Goal: Task Accomplishment & Management: Complete application form

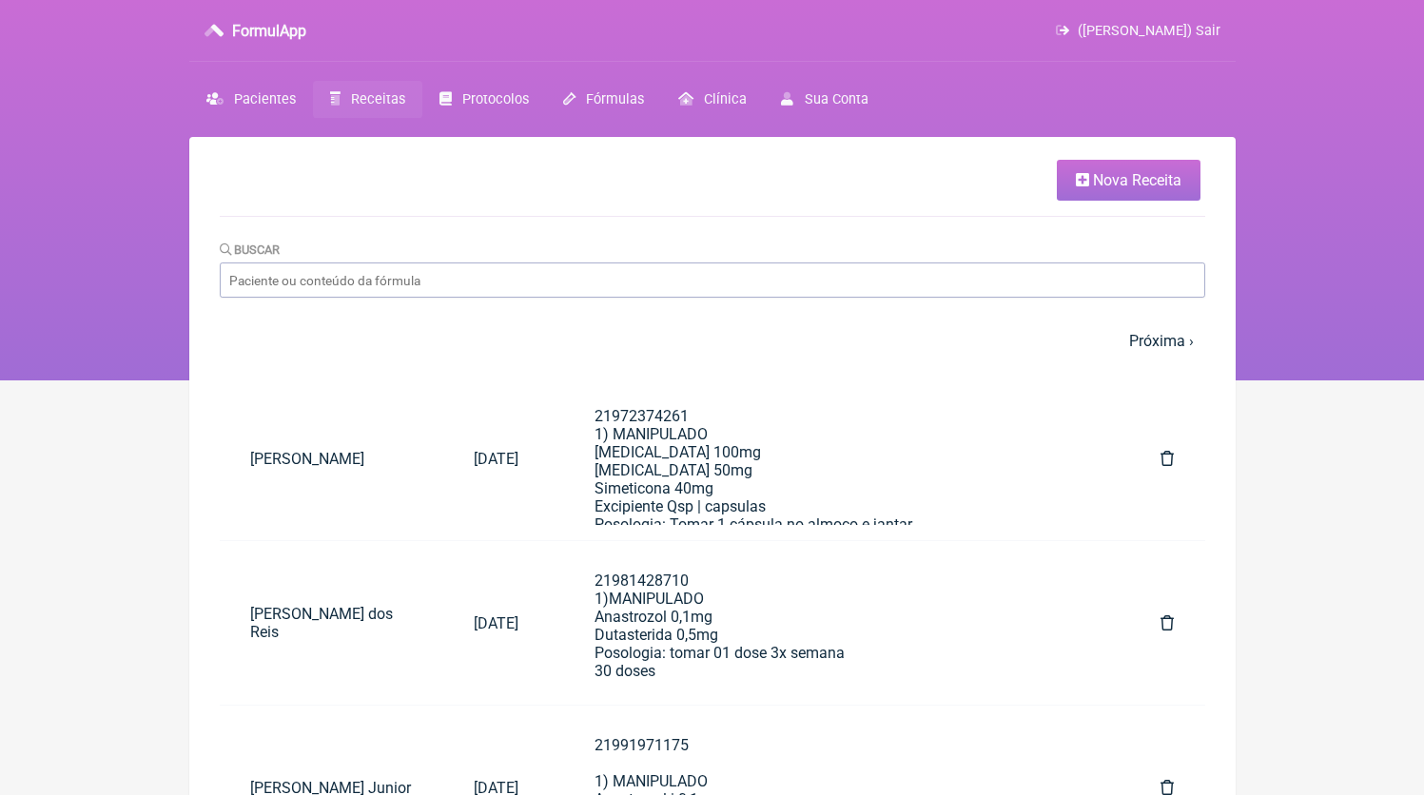
click at [1179, 167] on link "Nova Receita" at bounding box center [1129, 180] width 144 height 41
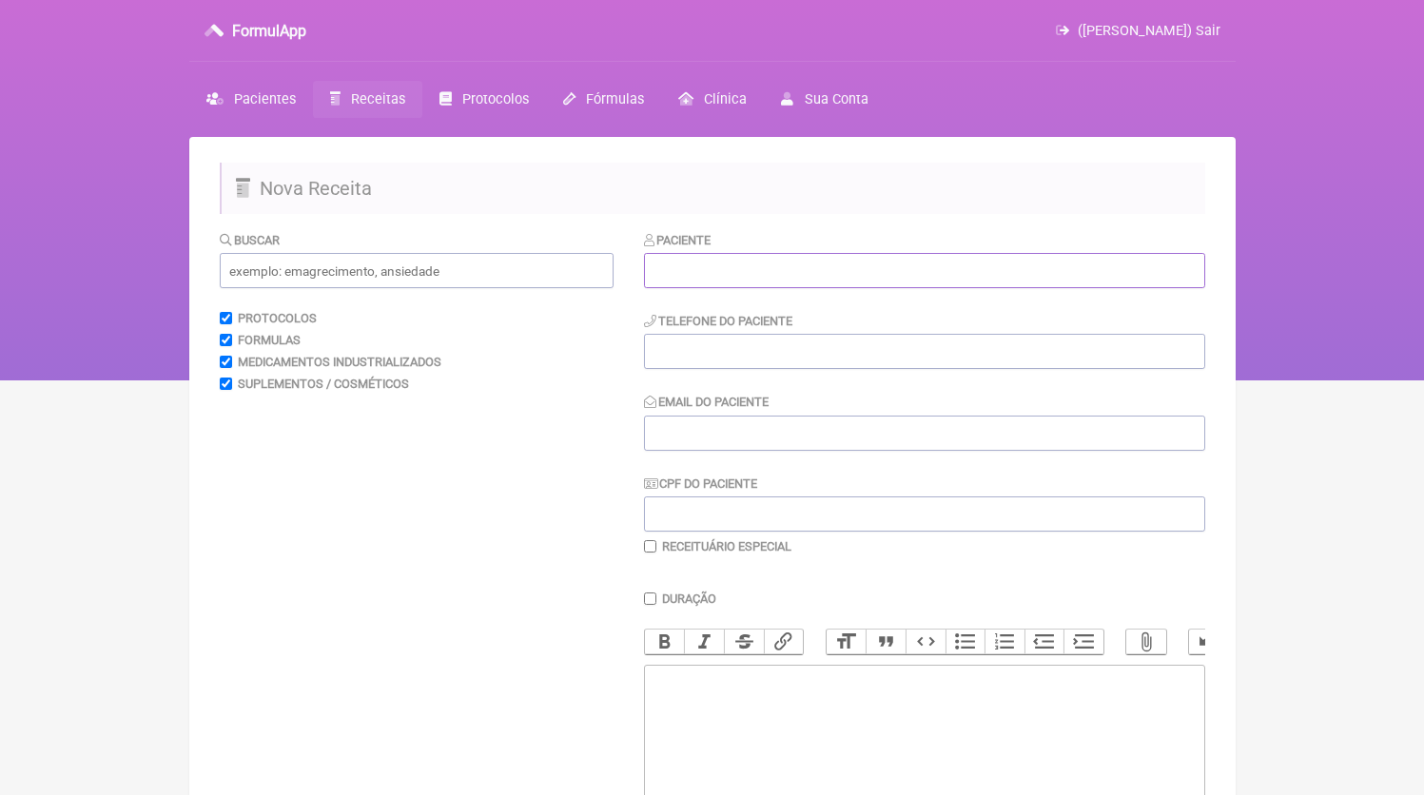
click at [768, 276] on input "text" at bounding box center [924, 270] width 561 height 35
paste input "PEDRO HENRIQUE BRANTES"
type input "PEDRO HENRIQUE BRANTES"
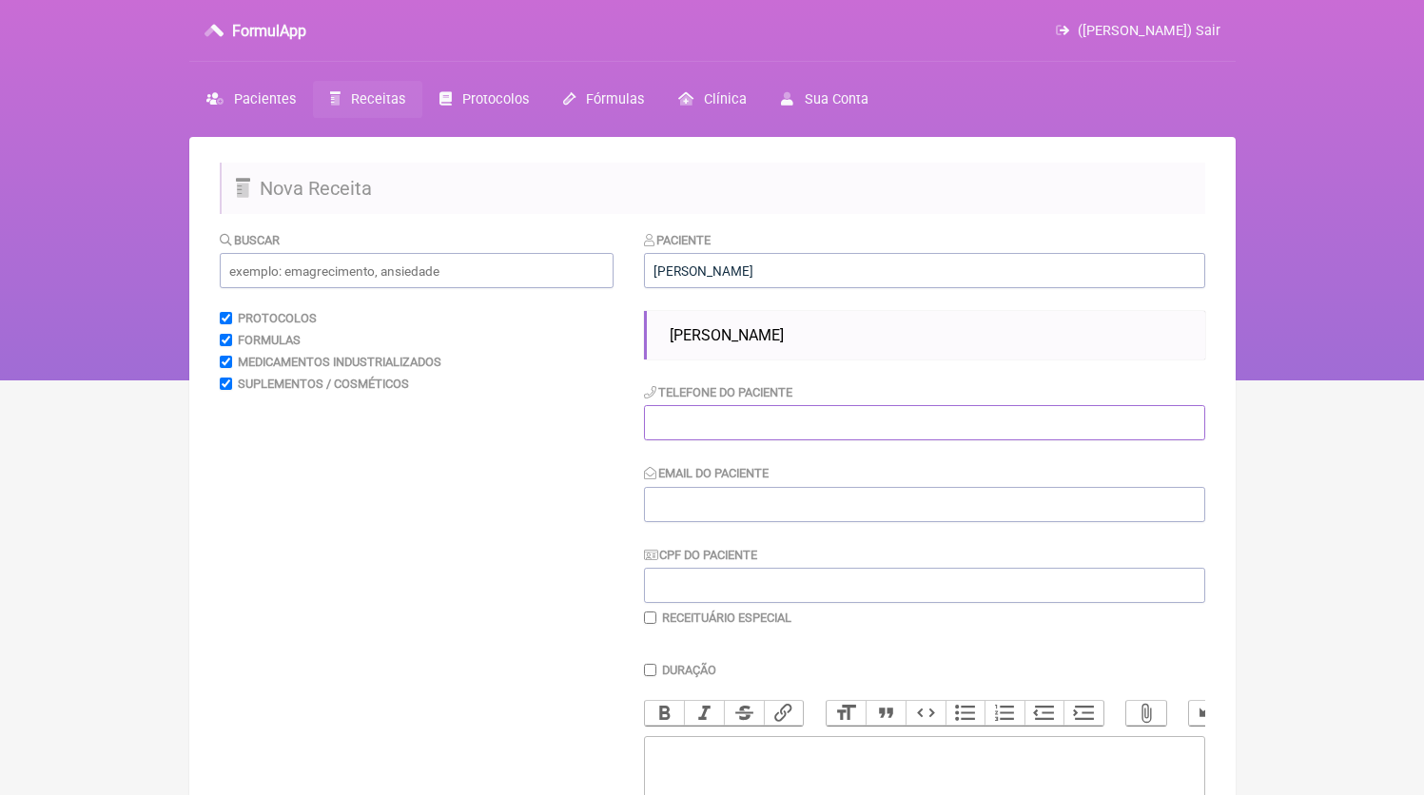
paste input "21988847514"
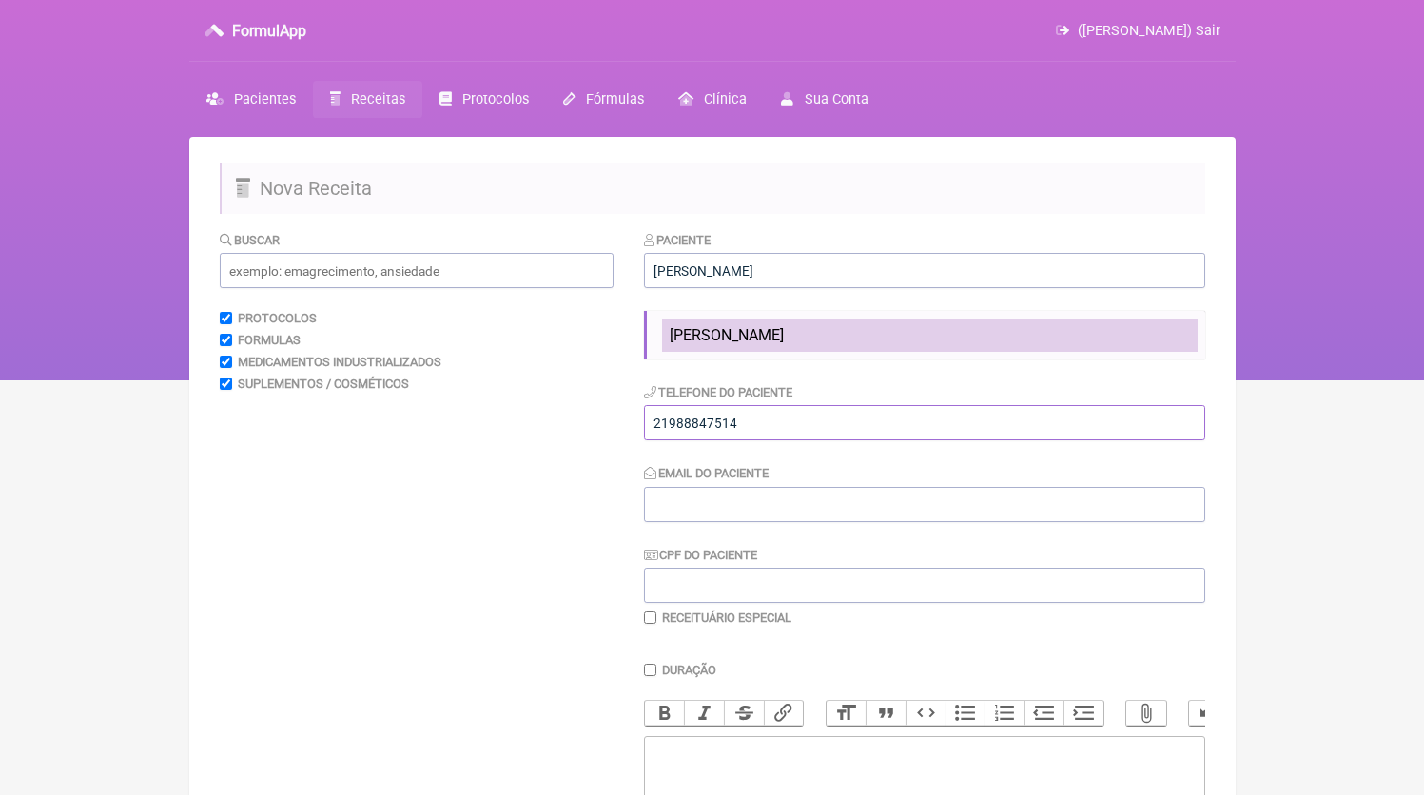
type input "21988847514"
click at [809, 350] on li "Pedro Henrique Brantes" at bounding box center [930, 335] width 536 height 33
type input "Pedro Henrique Brantes"
type input "21988847514"
type input "[EMAIL_ADDRESS][DOMAIN_NAME]"
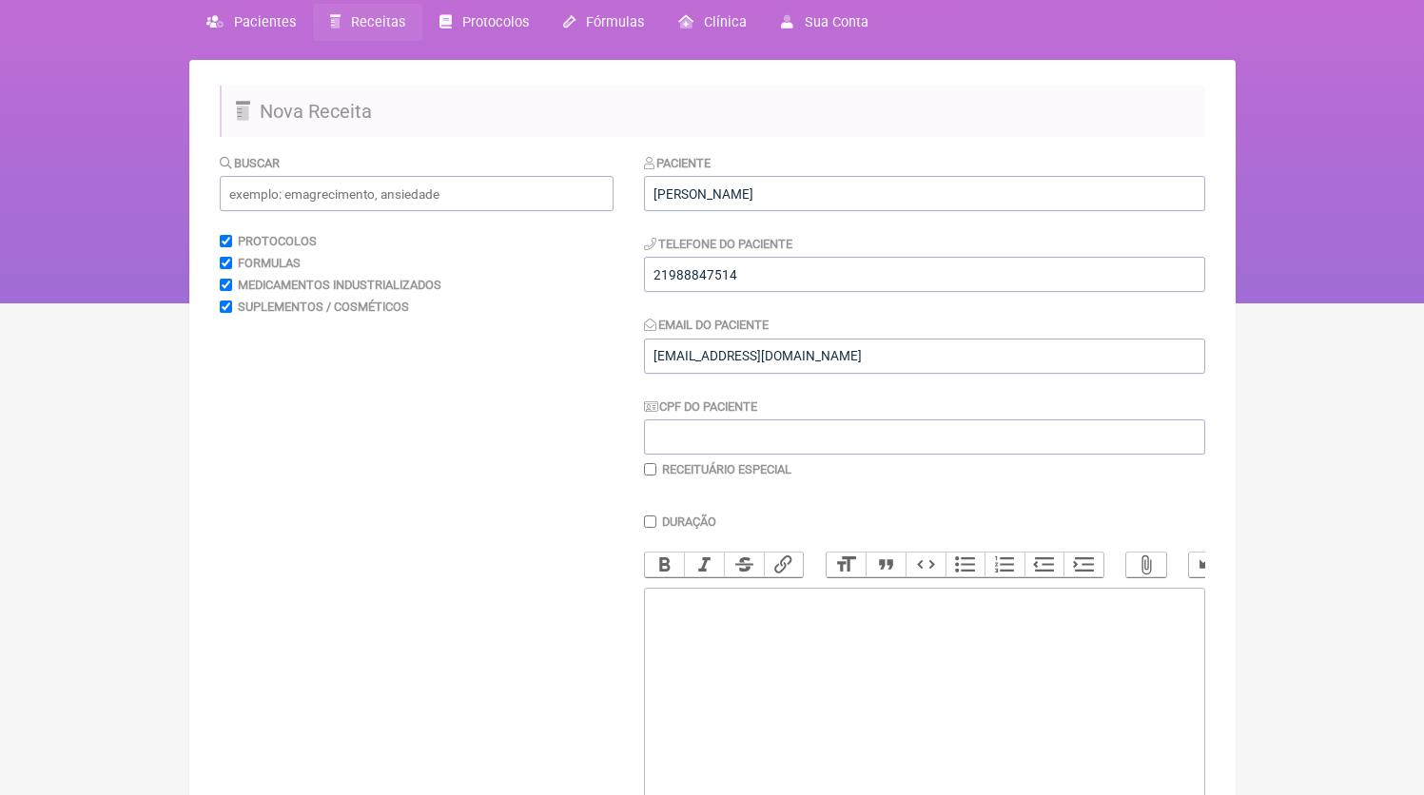
scroll to position [175, 0]
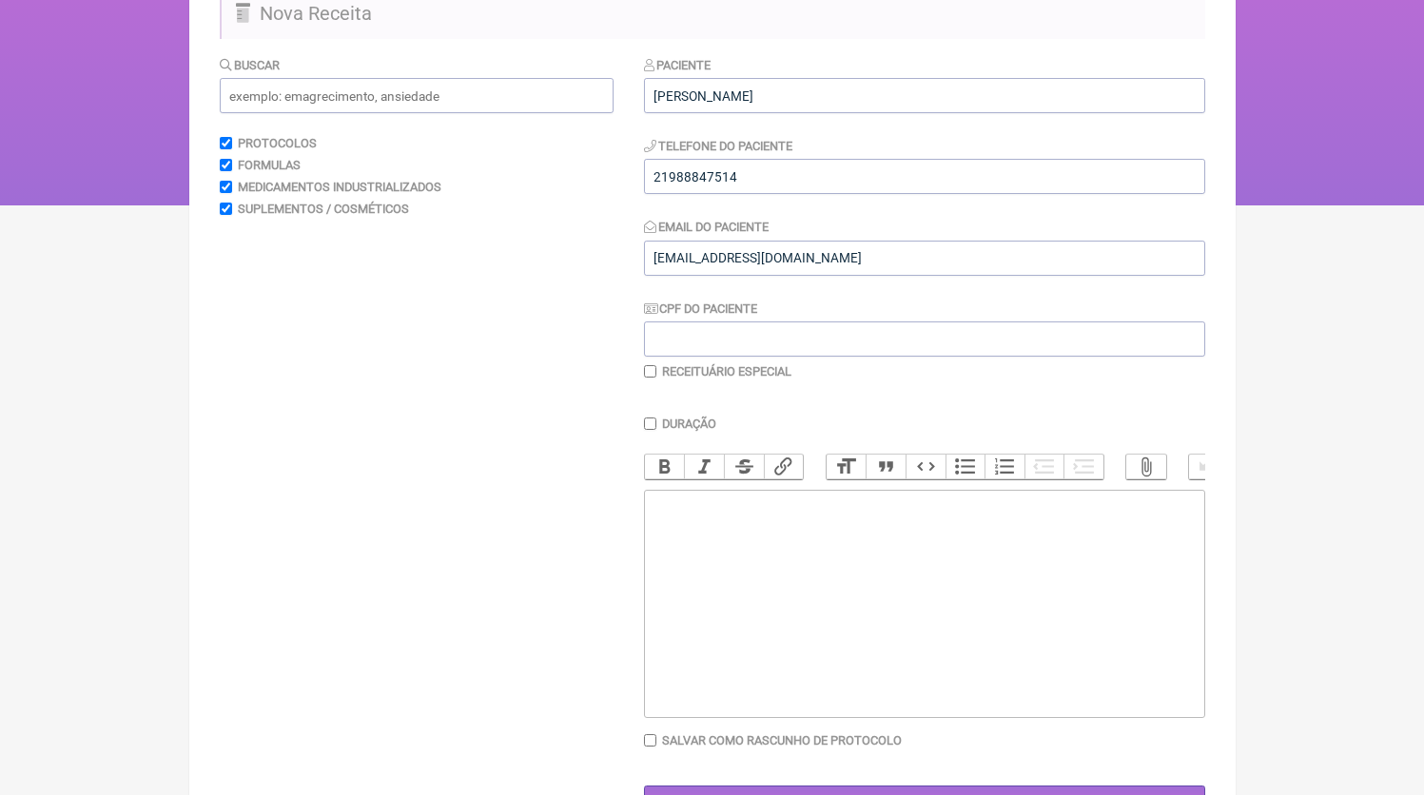
click at [775, 586] on trix-editor at bounding box center [924, 604] width 561 height 228
paste trix-editor "<div>21988847514</div>"
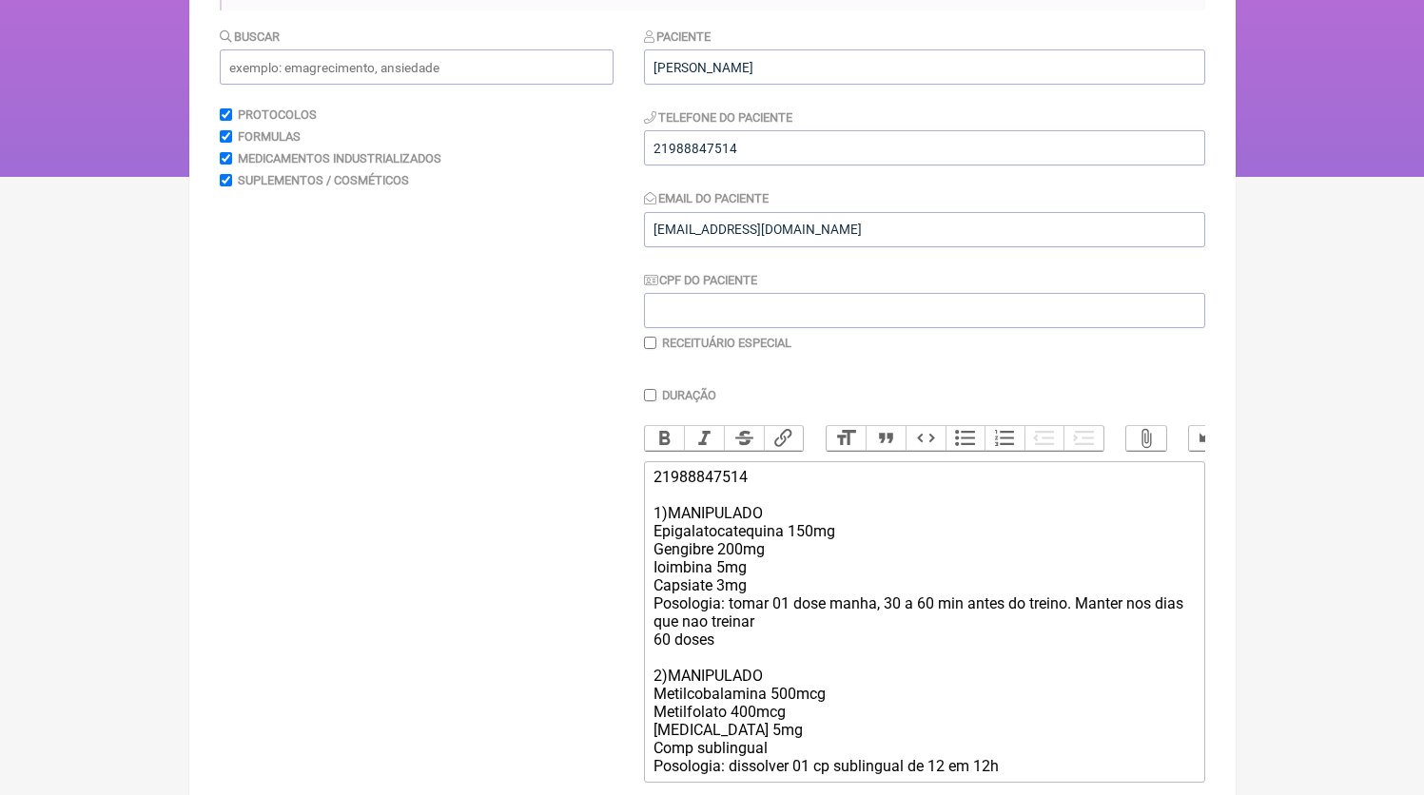
scroll to position [222, 0]
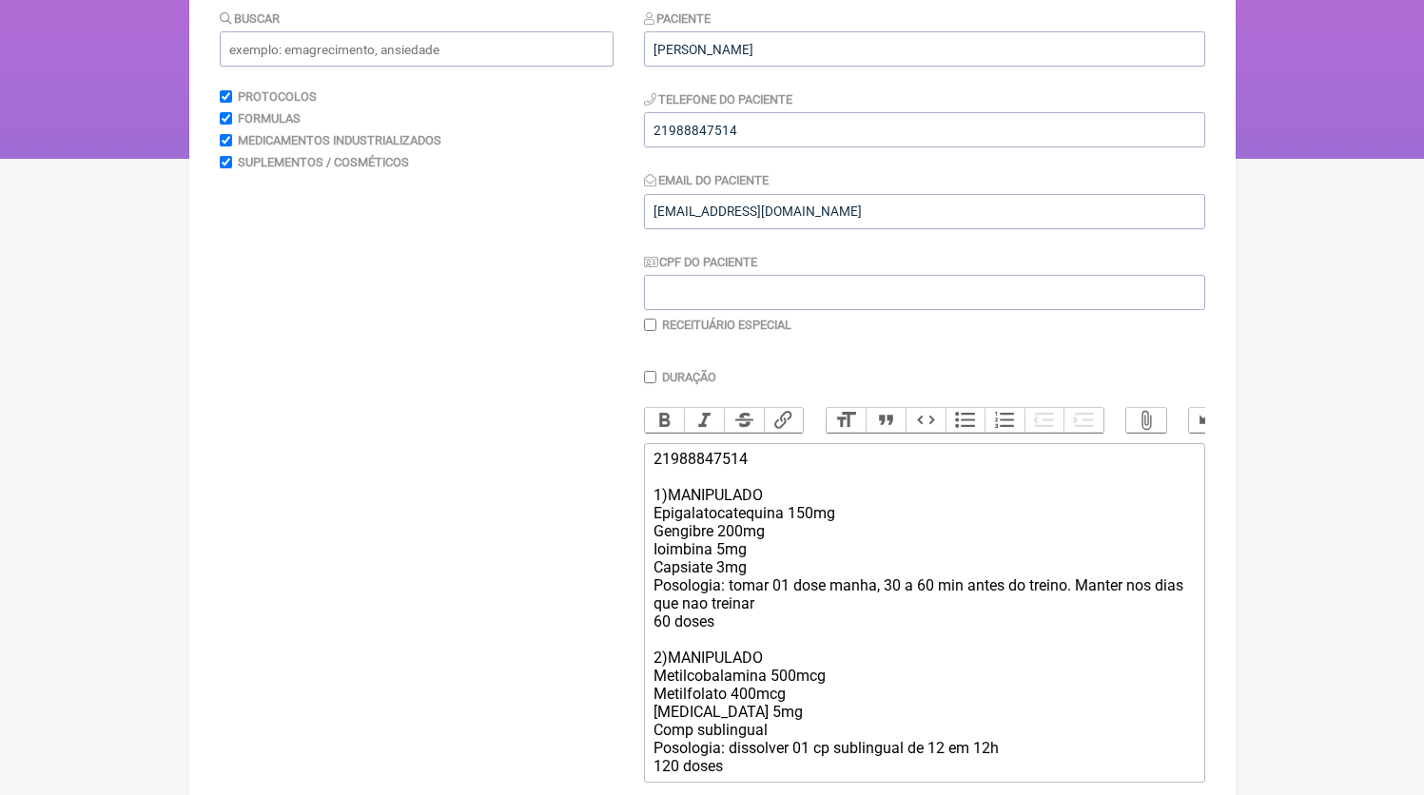
type trix-editor "<div>21988847514<br><br>1)MANIPULADO<br>Epigalatocatequina 150mg<br>Gengibre 20…"
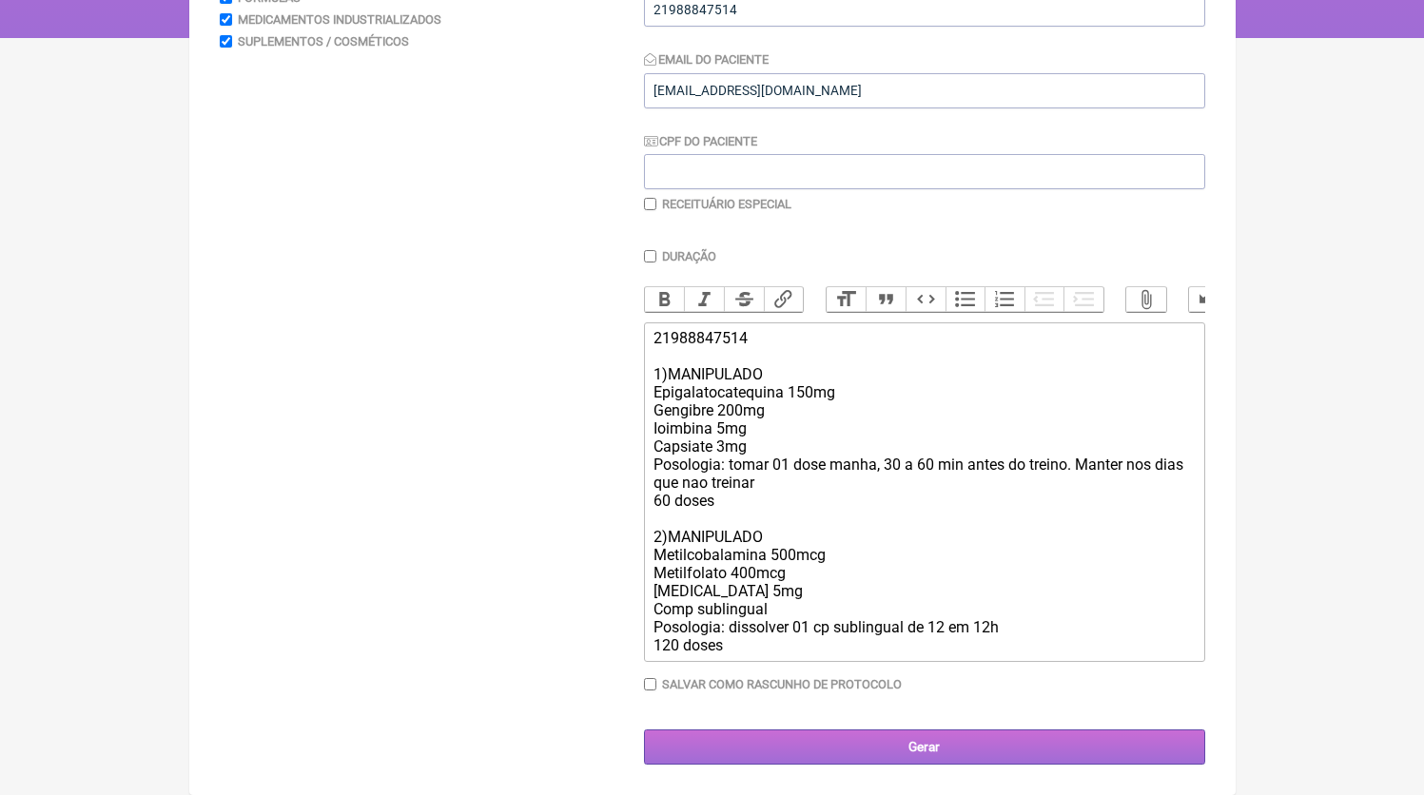
click at [960, 748] on input "Gerar" at bounding box center [924, 747] width 561 height 35
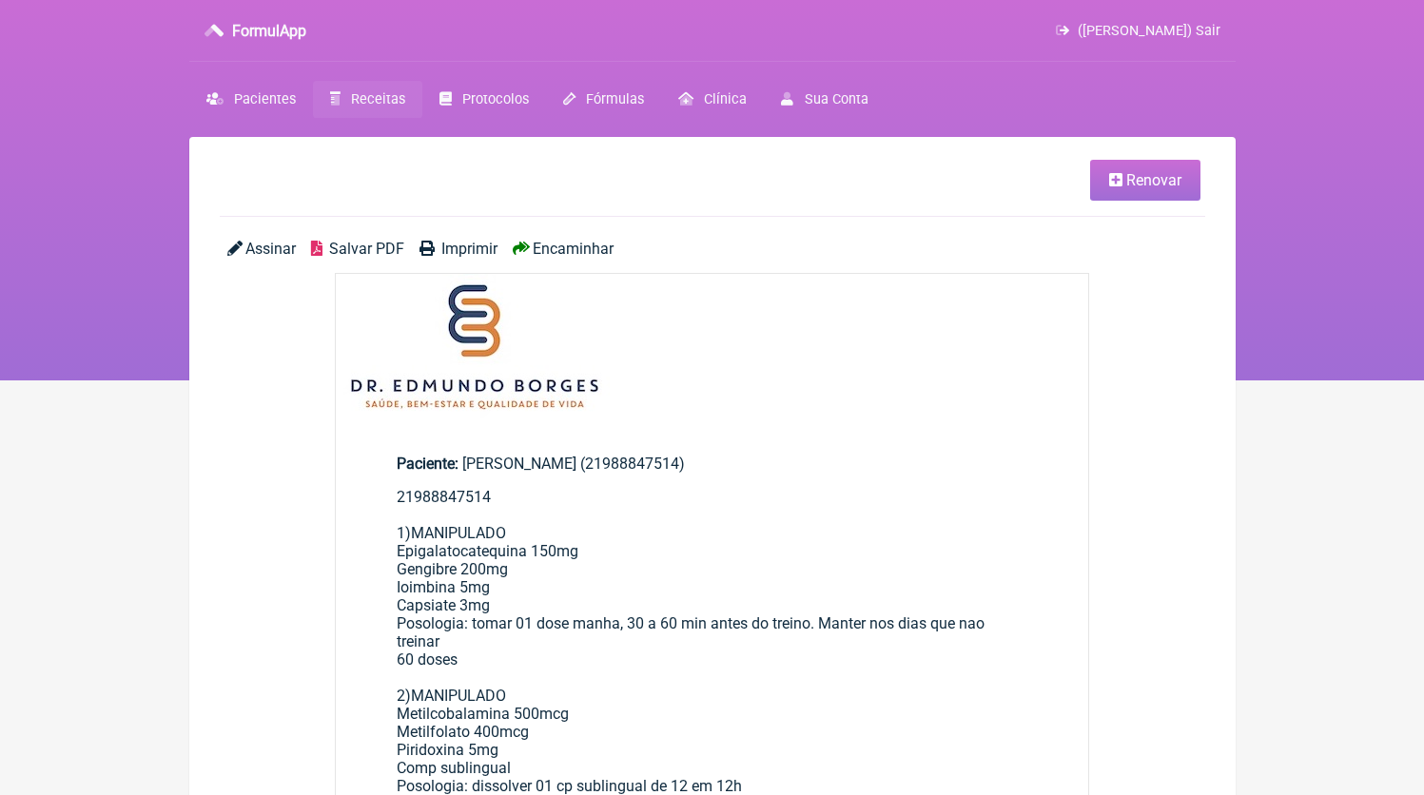
click at [352, 253] on span "Salvar PDF" at bounding box center [366, 249] width 75 height 18
